Goal: Information Seeking & Learning: Find specific fact

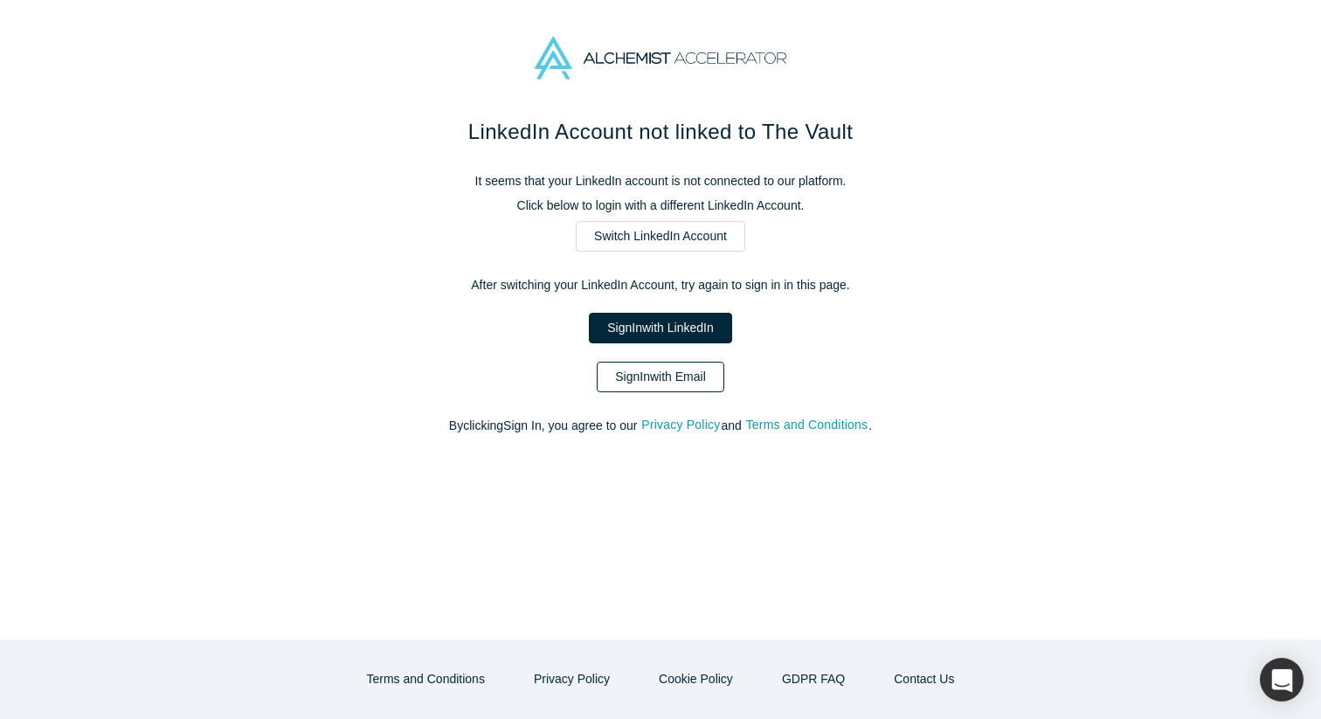
click at [666, 376] on link "Sign In with Email" at bounding box center [661, 377] width 128 height 31
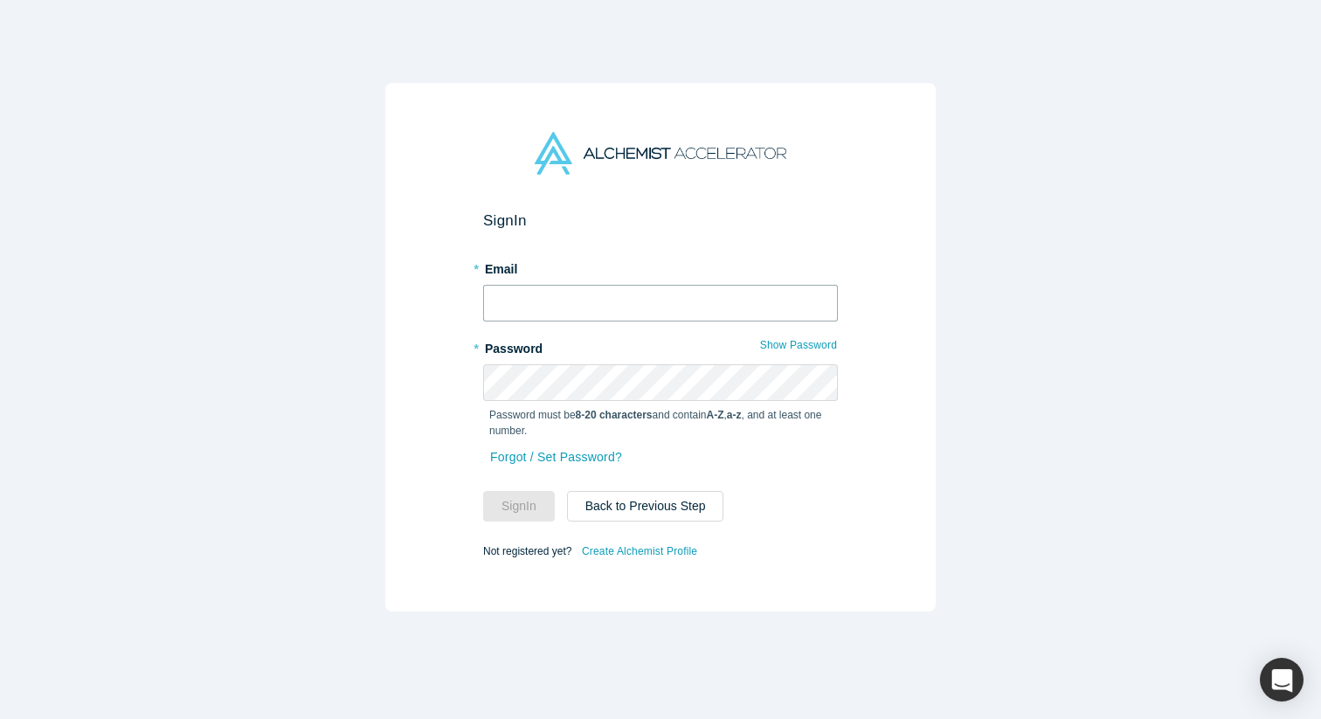
type input "[EMAIL_ADDRESS][DOMAIN_NAME]"
click at [514, 510] on button "Sign In" at bounding box center [519, 506] width 72 height 31
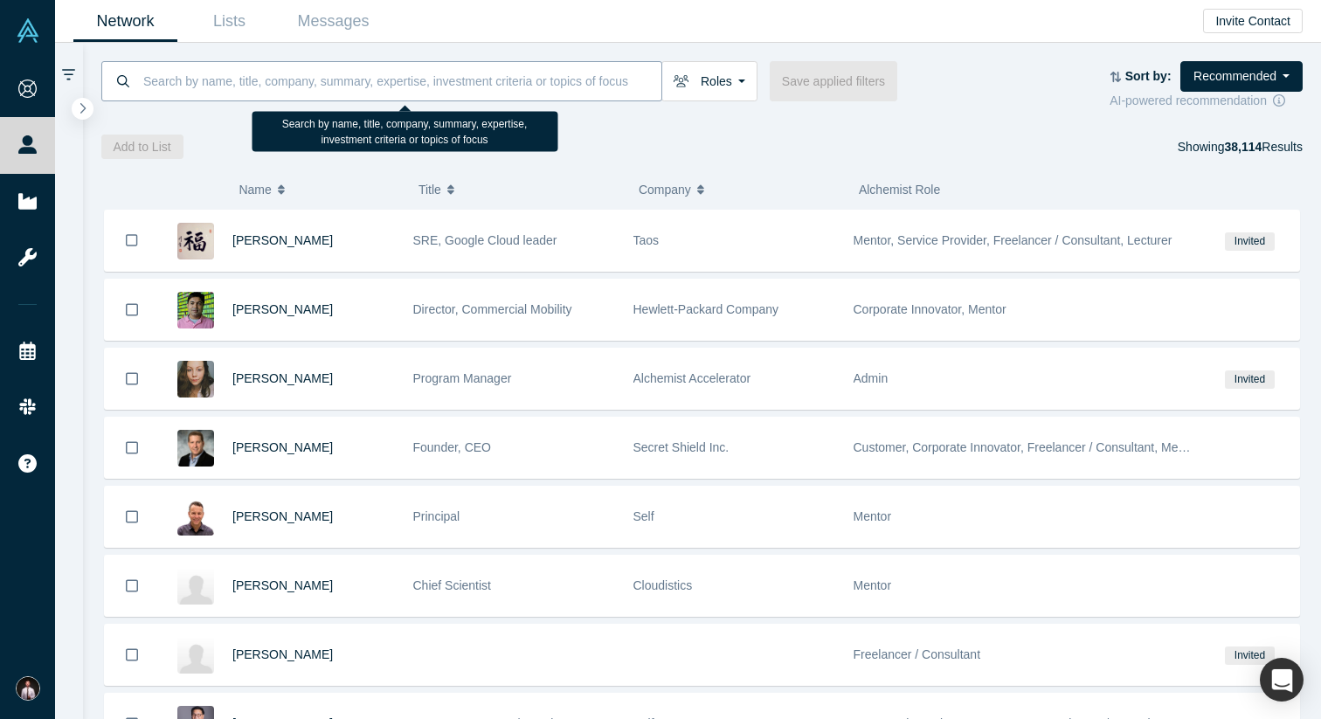
click at [225, 75] on input at bounding box center [401, 80] width 520 height 41
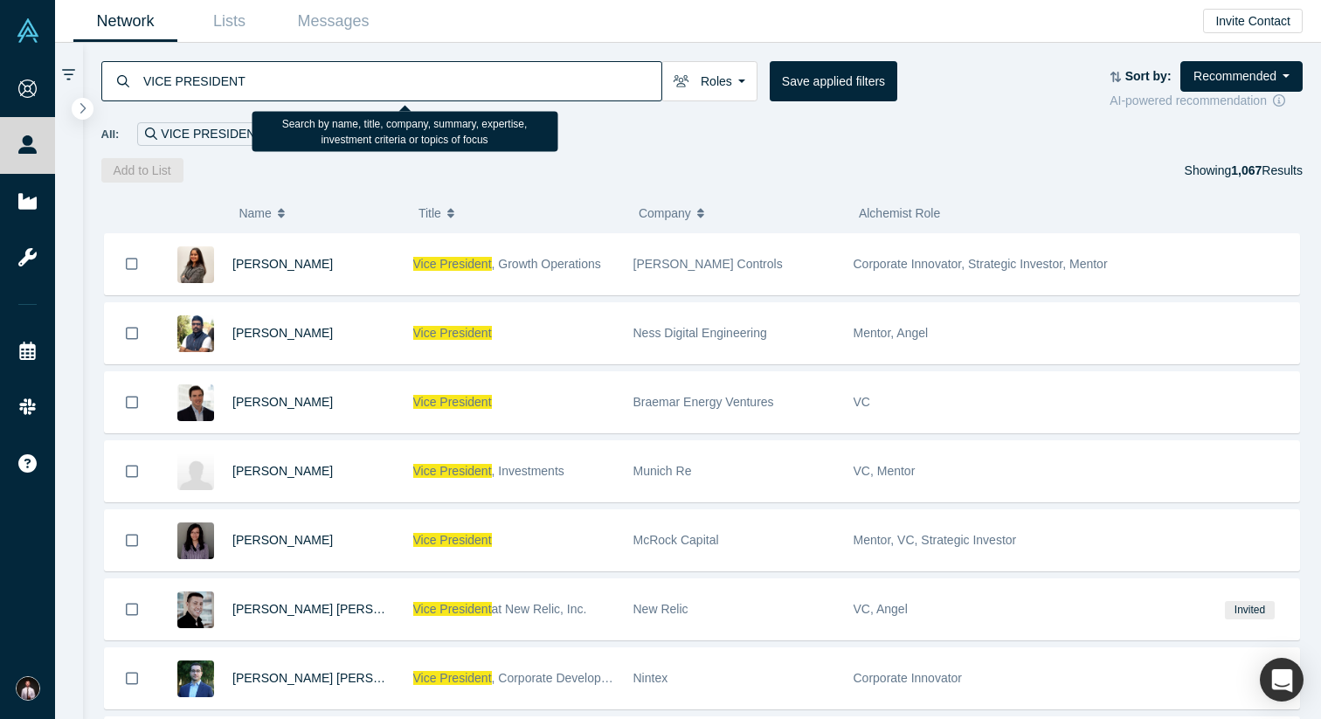
type input "VICE PRESIDENT"
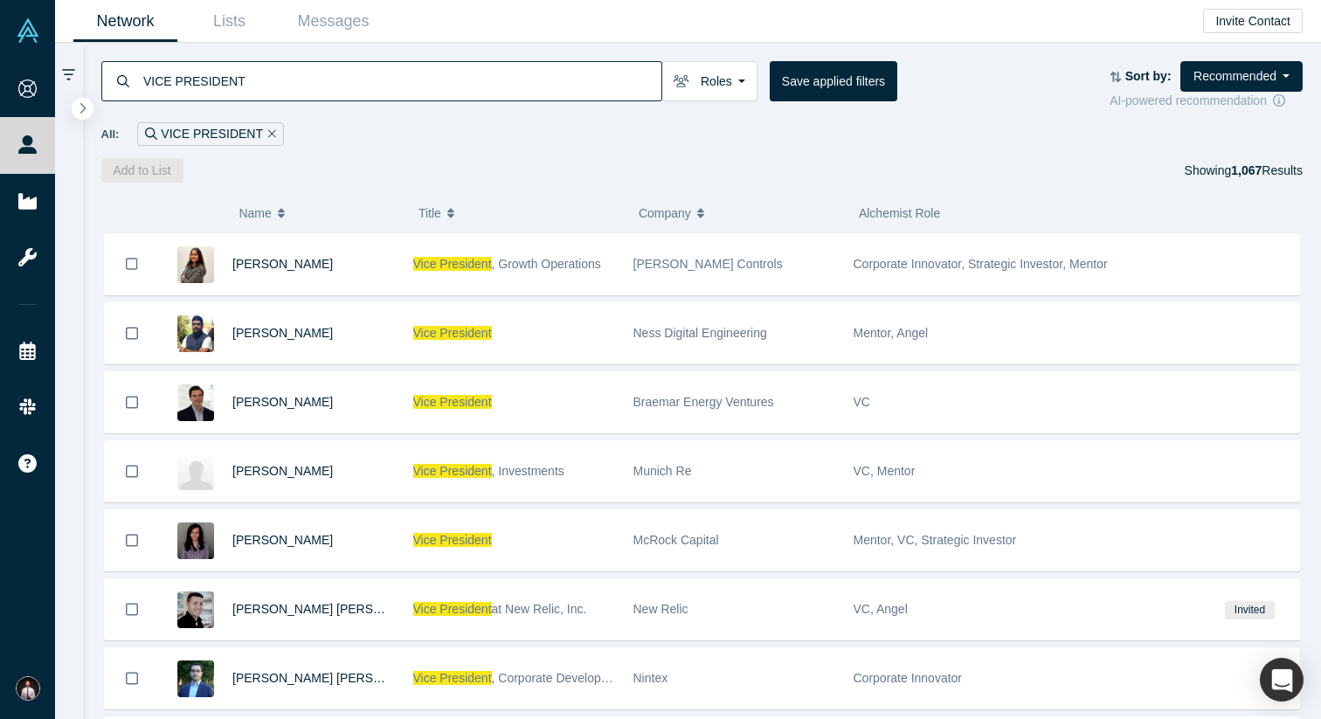
click at [595, 155] on div "VICE PRESIDENT Roles Founders Mentors Angels VCs Corporate Innovator Service Pr…" at bounding box center [702, 113] width 1238 height 140
